Goal: Transaction & Acquisition: Download file/media

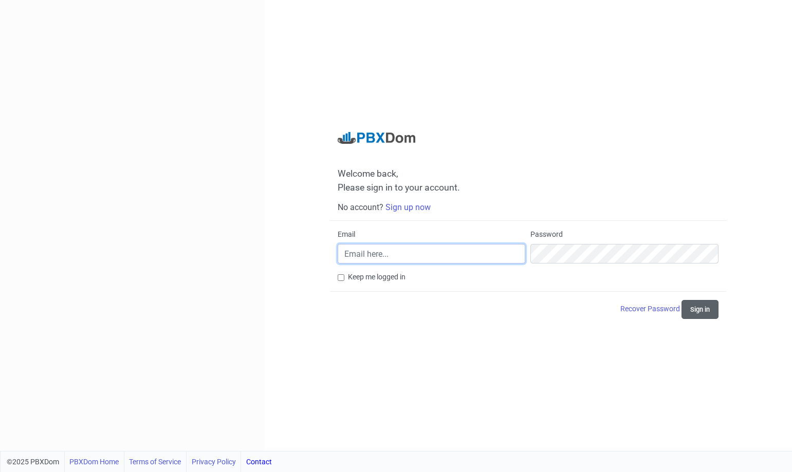
type input "[PERSON_NAME][EMAIL_ADDRESS][PERSON_NAME][DOMAIN_NAME]"
click at [695, 312] on button "Sign in" at bounding box center [700, 309] width 37 height 19
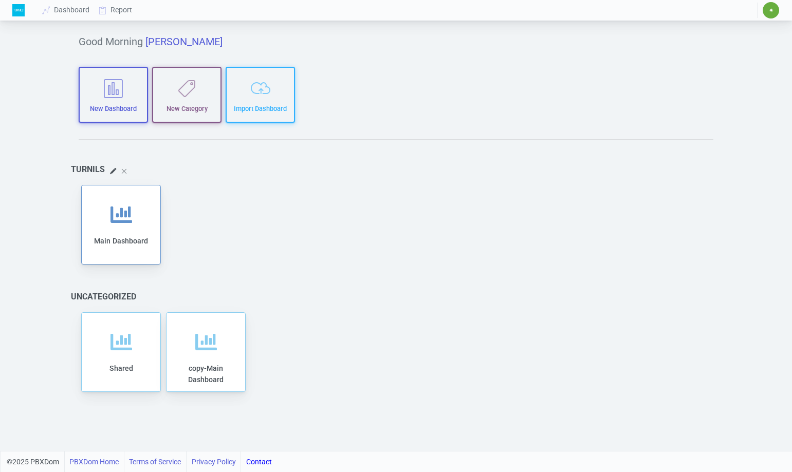
click at [769, 12] on span "✷" at bounding box center [771, 10] width 5 height 6
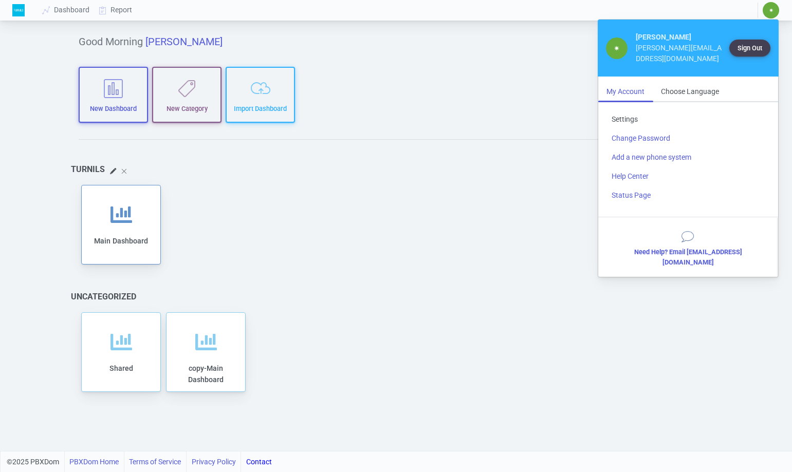
click at [619, 110] on link "Settings" at bounding box center [689, 119] width 170 height 19
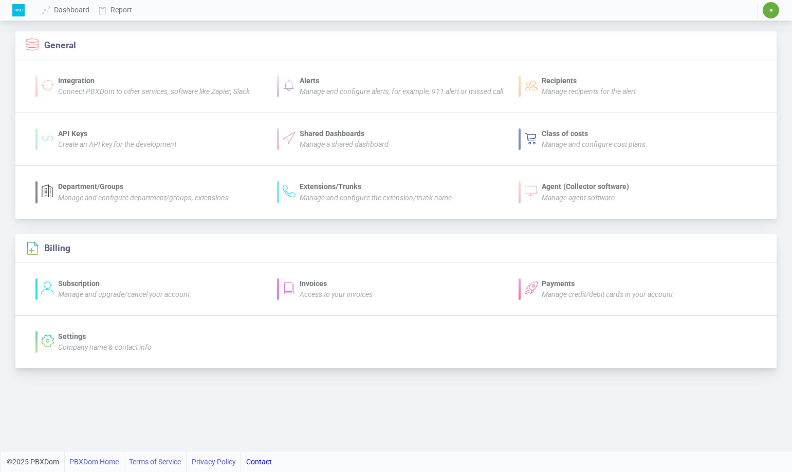
click at [300, 286] on div "Invoices" at bounding box center [336, 284] width 73 height 11
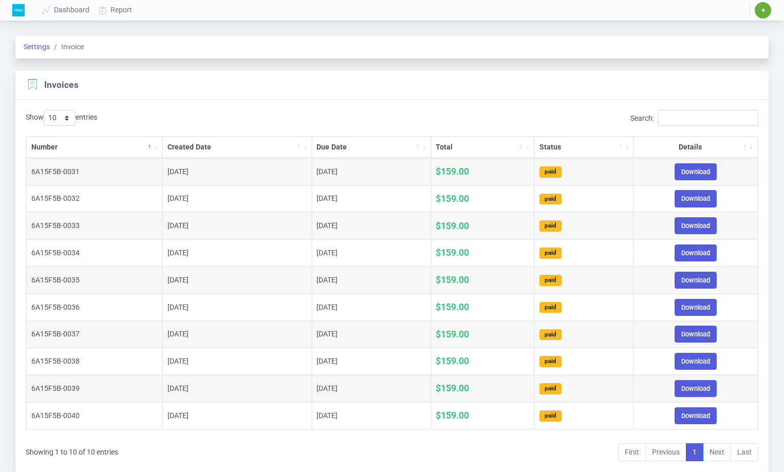
click at [720, 451] on li "Next" at bounding box center [718, 453] width 28 height 19
click at [717, 454] on li "Next" at bounding box center [718, 453] width 28 height 19
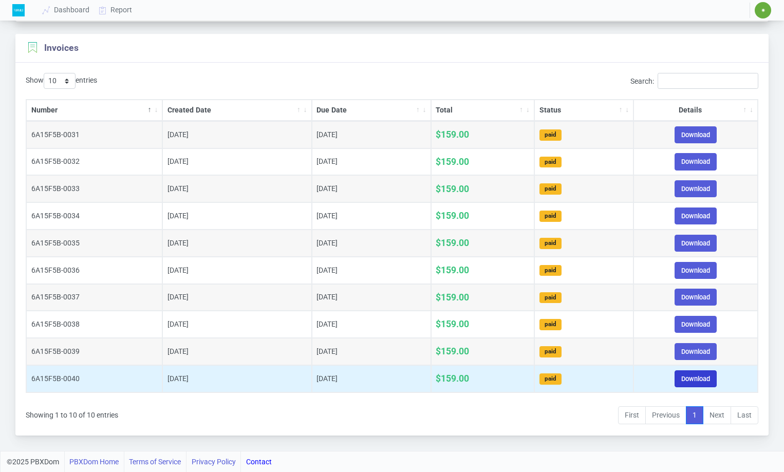
click at [705, 378] on link "Download" at bounding box center [696, 379] width 42 height 17
